Goal: Information Seeking & Learning: Learn about a topic

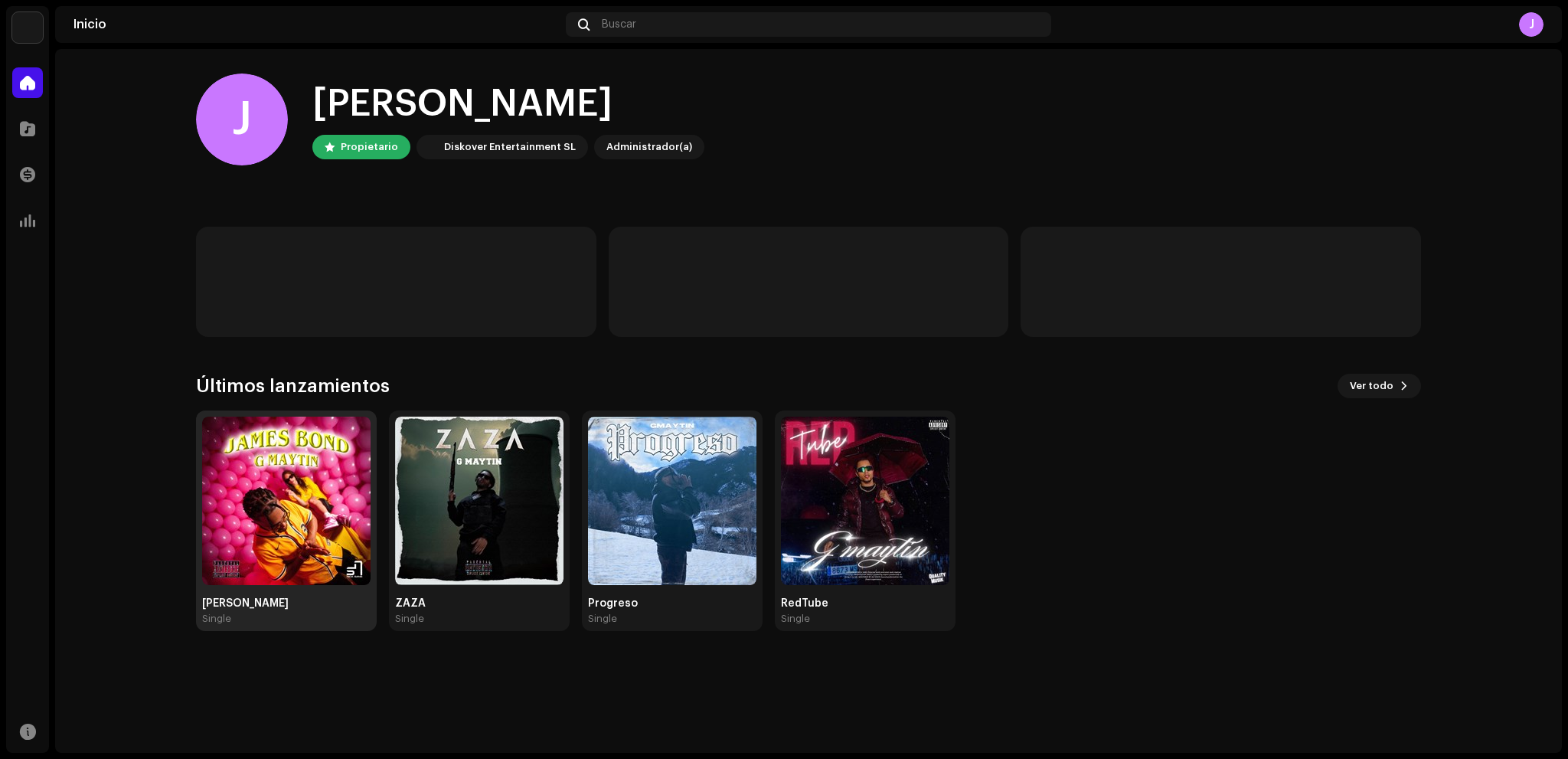
click at [298, 507] on img at bounding box center [285, 500] width 168 height 168
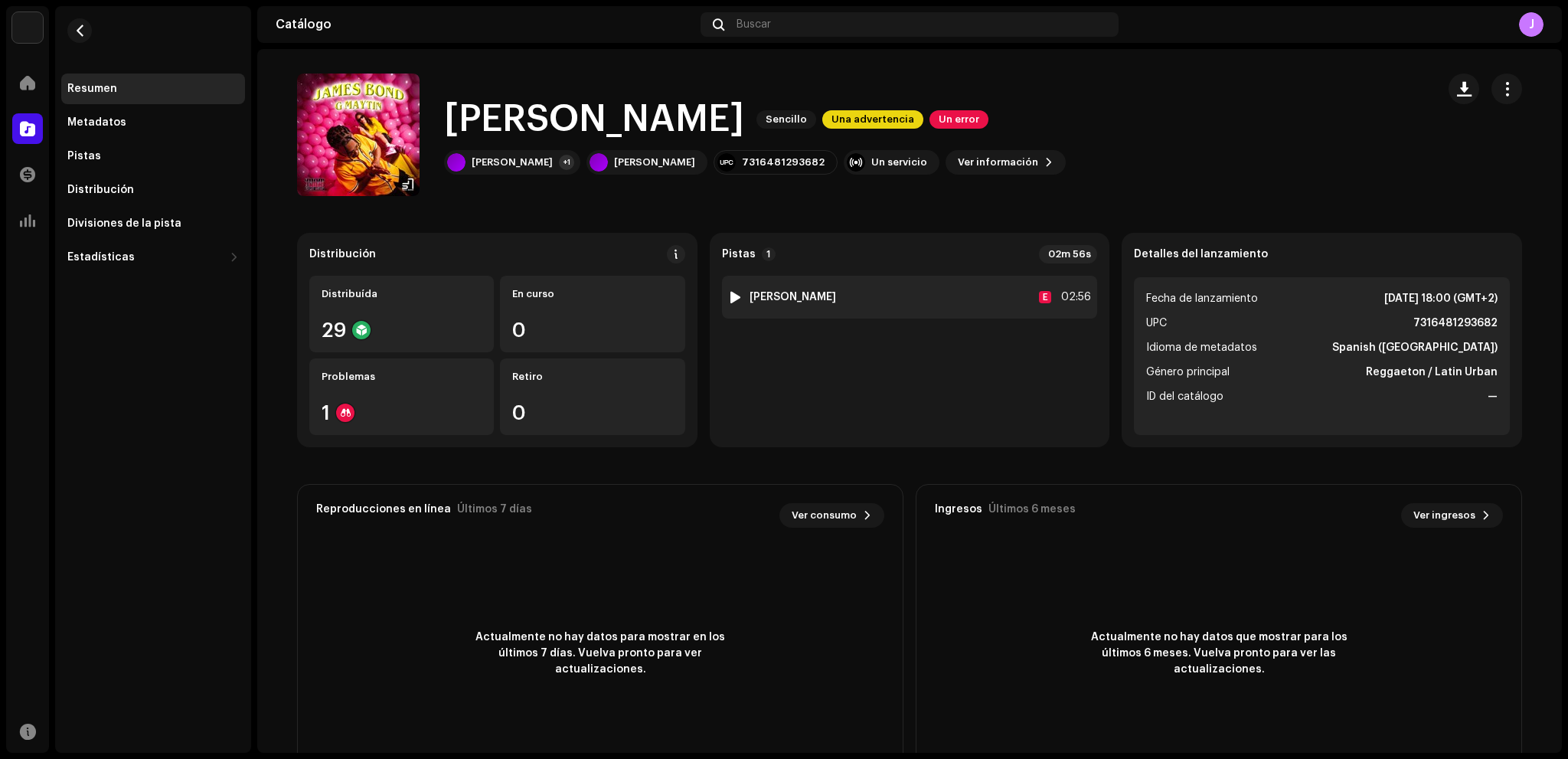
click at [874, 303] on div "1 [PERSON_NAME] E 02:56" at bounding box center [910, 297] width 376 height 43
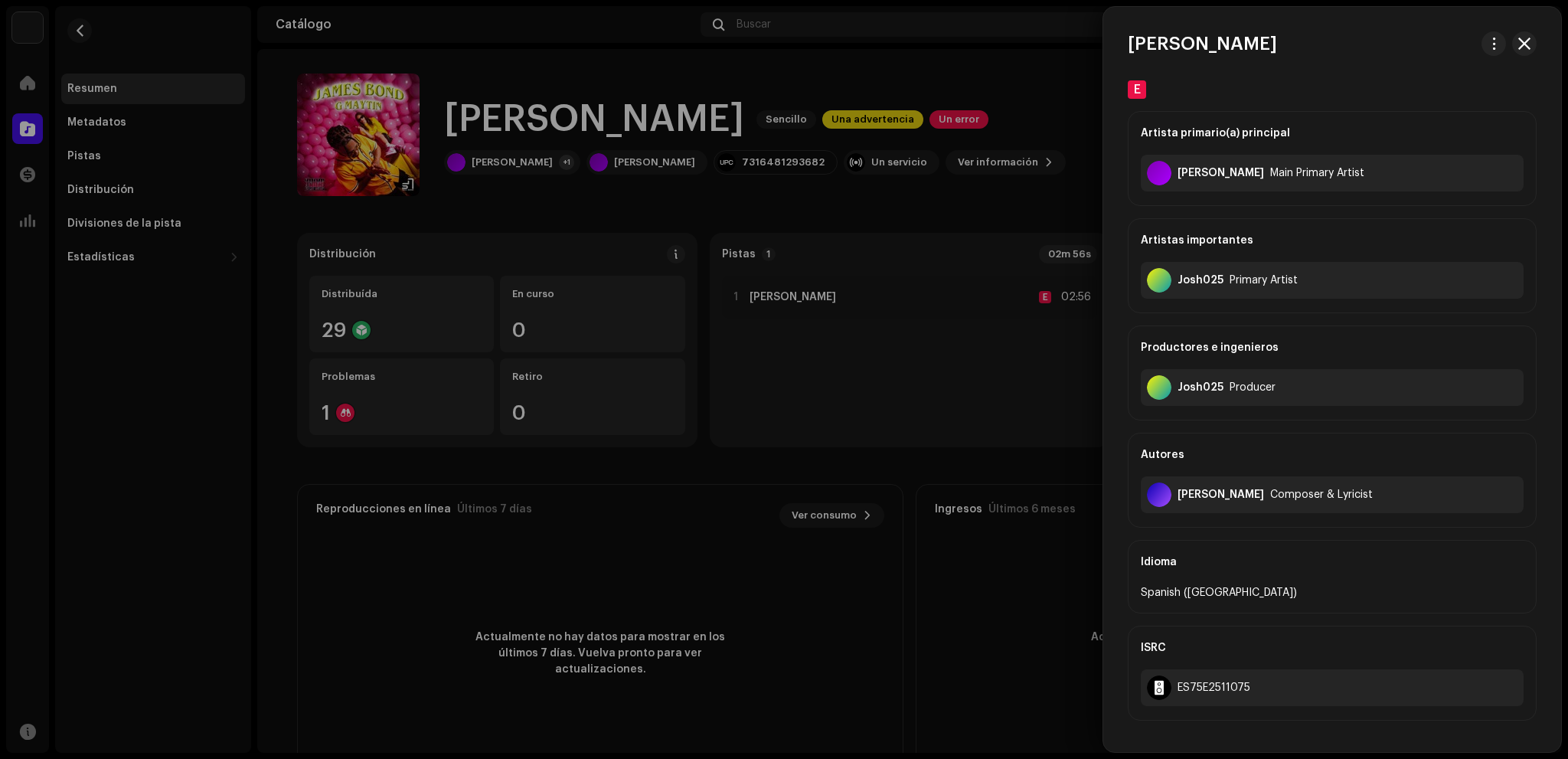
click at [712, 180] on div at bounding box center [784, 379] width 1568 height 759
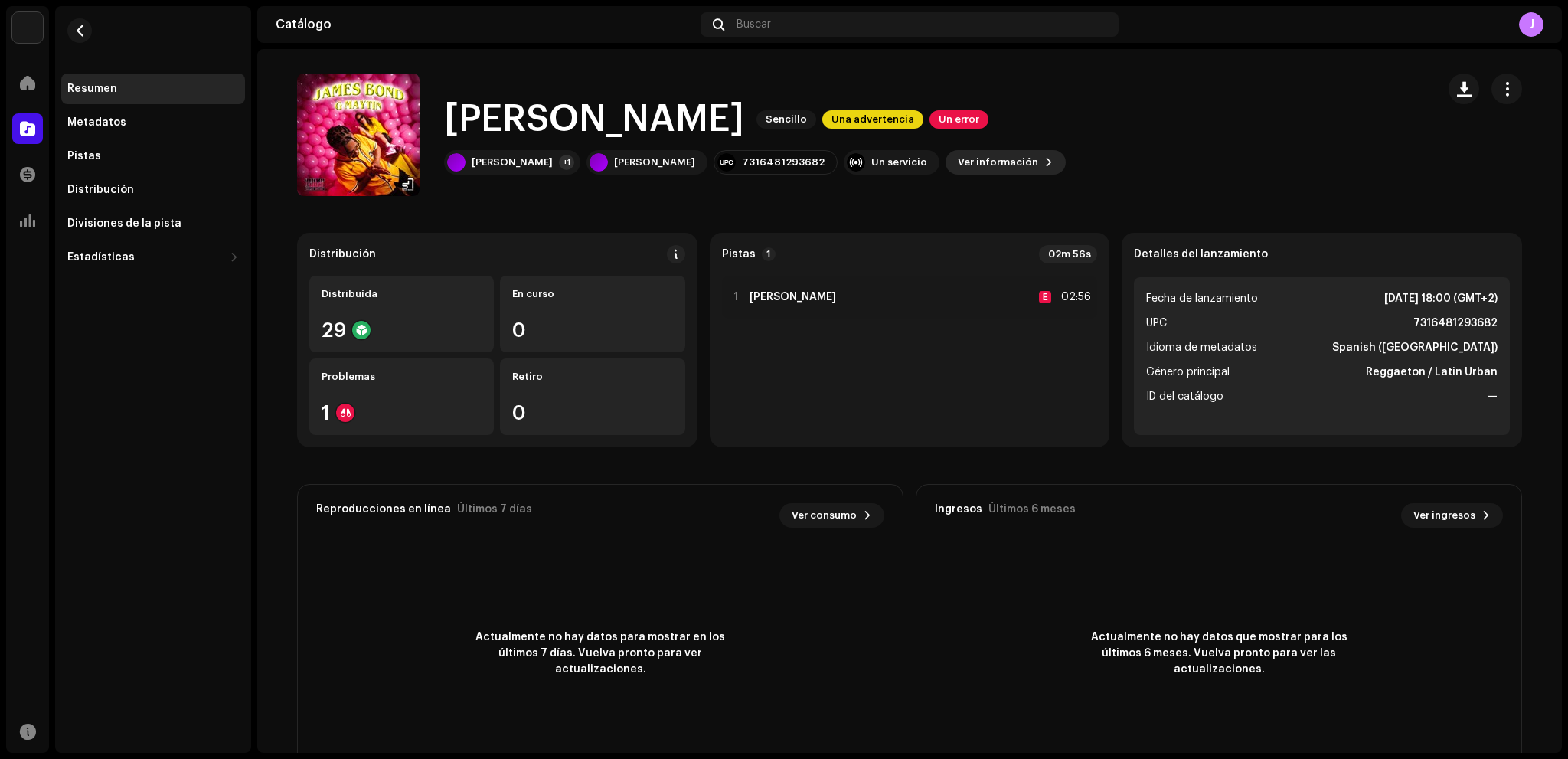
click at [958, 165] on span "Ver información" at bounding box center [998, 161] width 81 height 31
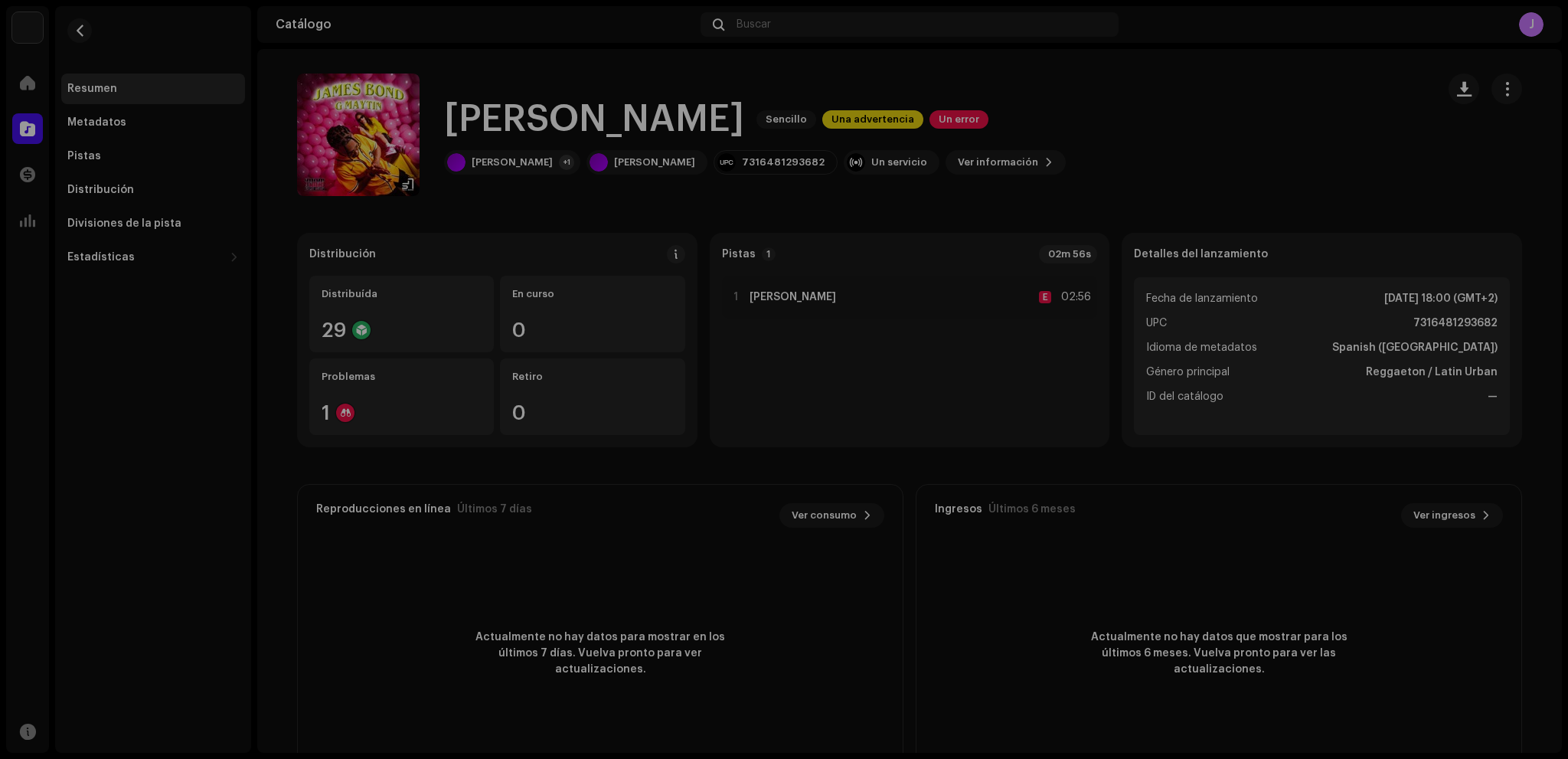
click at [1127, 155] on div "[PERSON_NAME] 3006456 Metadatos Distribución Idioma de metadatos Spanish ([GEOG…" at bounding box center [784, 379] width 1568 height 759
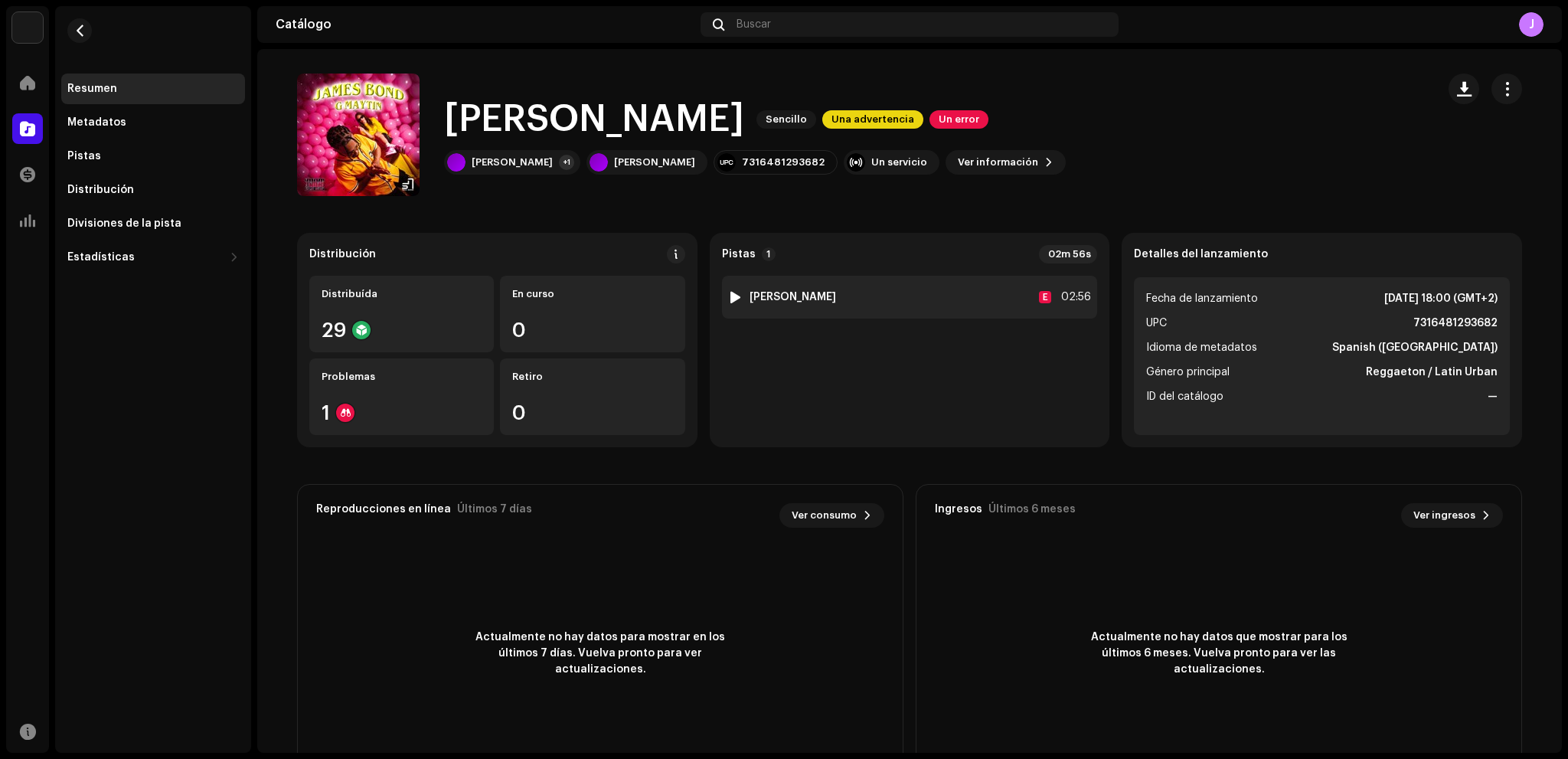
click at [943, 293] on div "1 [PERSON_NAME] E 02:56" at bounding box center [910, 297] width 376 height 43
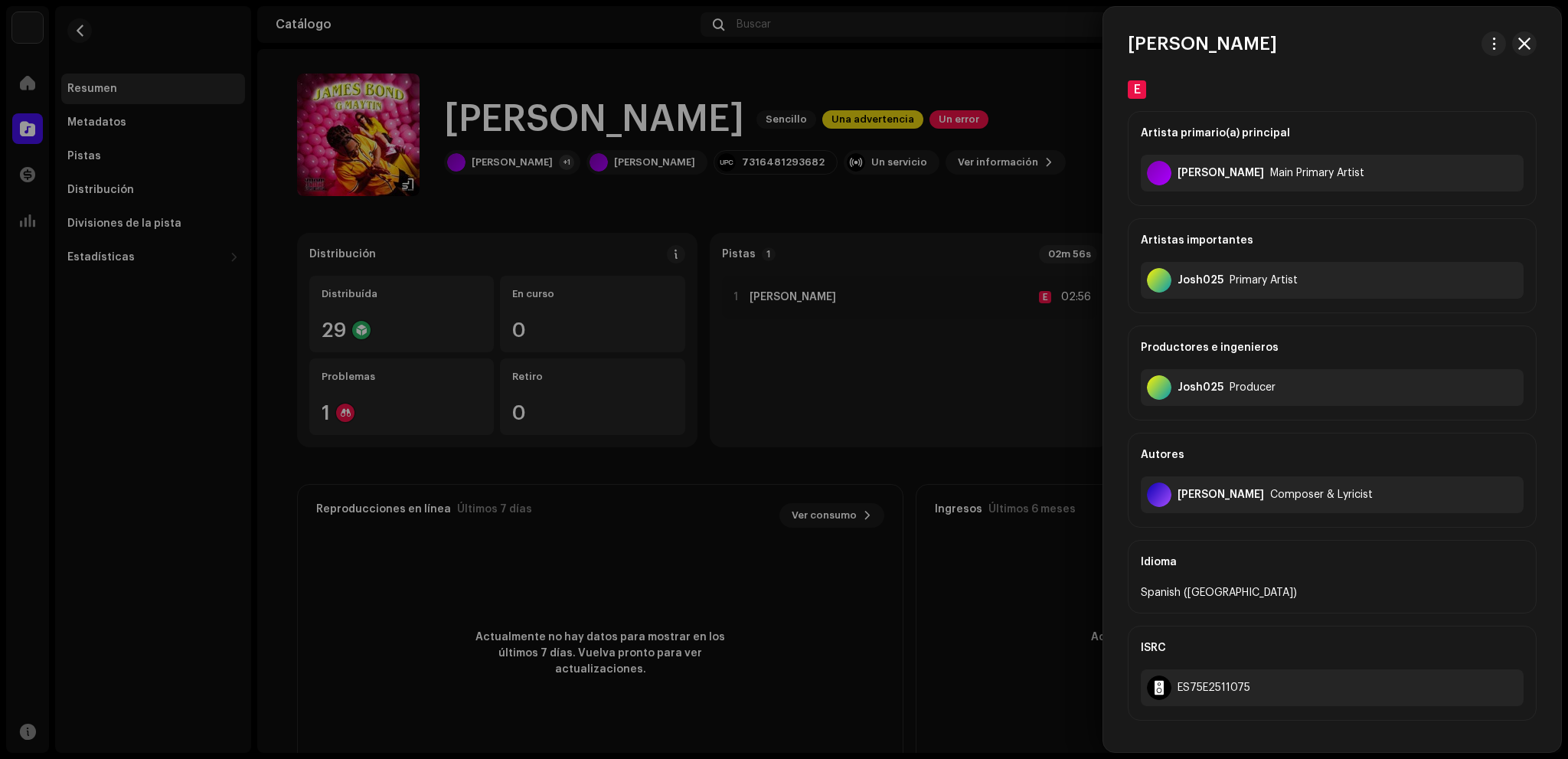
click at [929, 369] on div at bounding box center [784, 379] width 1568 height 759
